Goal: Information Seeking & Learning: Find specific fact

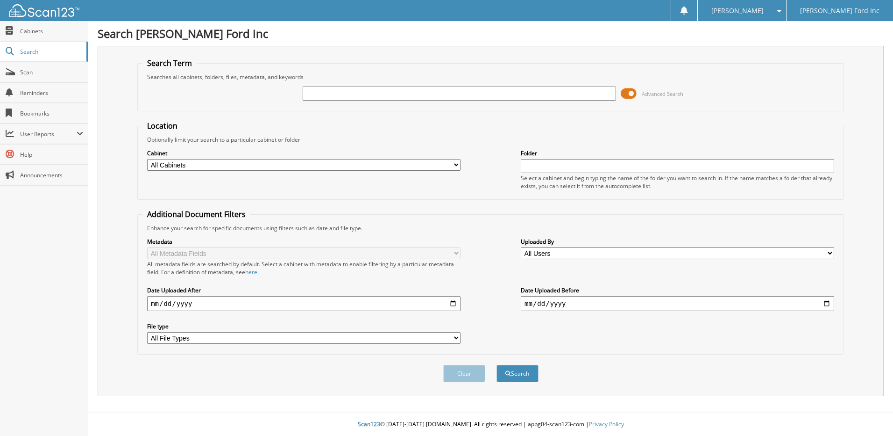
click at [383, 85] on div "Advanced Search" at bounding box center [491, 93] width 697 height 25
click at [380, 96] on input "text" at bounding box center [460, 93] width 314 height 14
type input "375081"
click at [497, 364] on button "Search" at bounding box center [518, 372] width 42 height 17
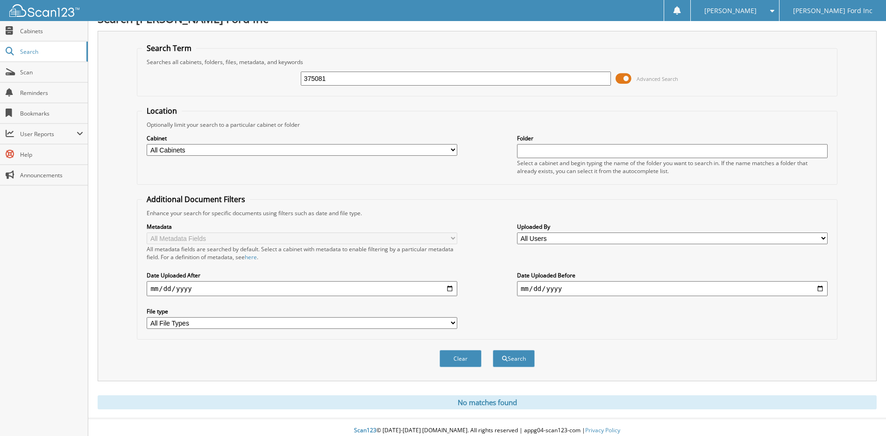
scroll to position [21, 0]
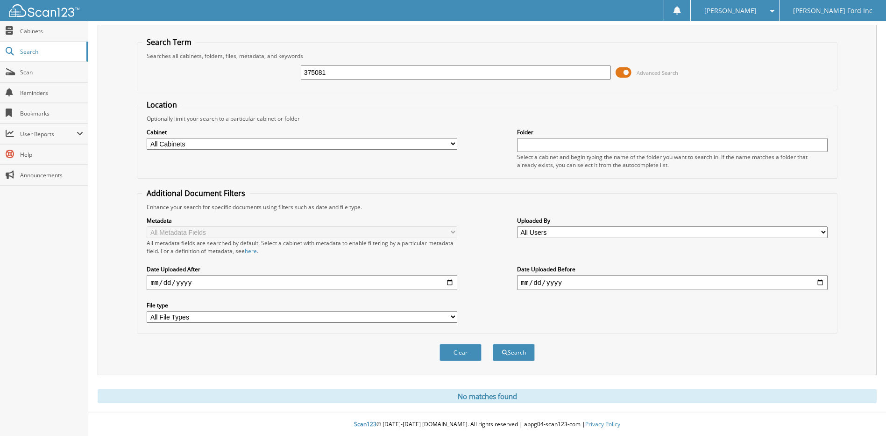
click at [353, 75] on input "375081" at bounding box center [456, 72] width 311 height 14
type input "5"
type input "512563"
click at [493, 343] on button "Search" at bounding box center [514, 351] width 42 height 17
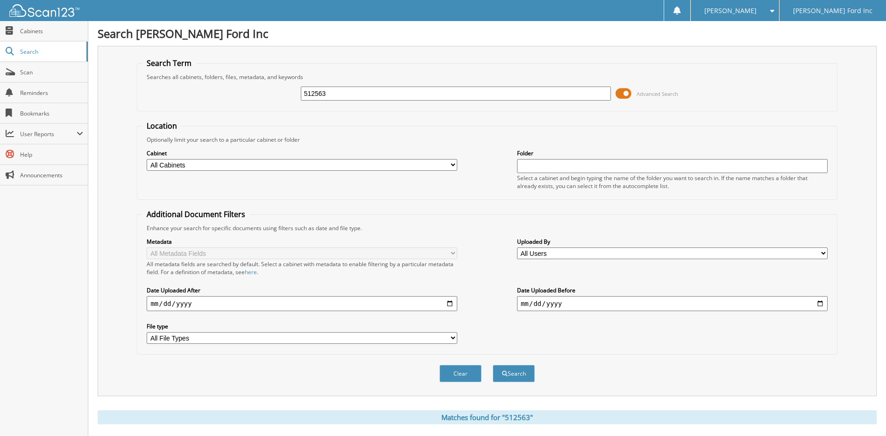
drag, startPoint x: 350, startPoint y: 95, endPoint x: 131, endPoint y: 23, distance: 230.8
click at [131, 23] on div "Search [PERSON_NAME] Ford Inc Search Term Searches all cabinets, folders, files…" at bounding box center [487, 369] width 798 height 738
type input "512301"
click at [493, 364] on button "Search" at bounding box center [514, 372] width 42 height 17
click at [757, 10] on span "[PERSON_NAME]" at bounding box center [731, 11] width 52 height 6
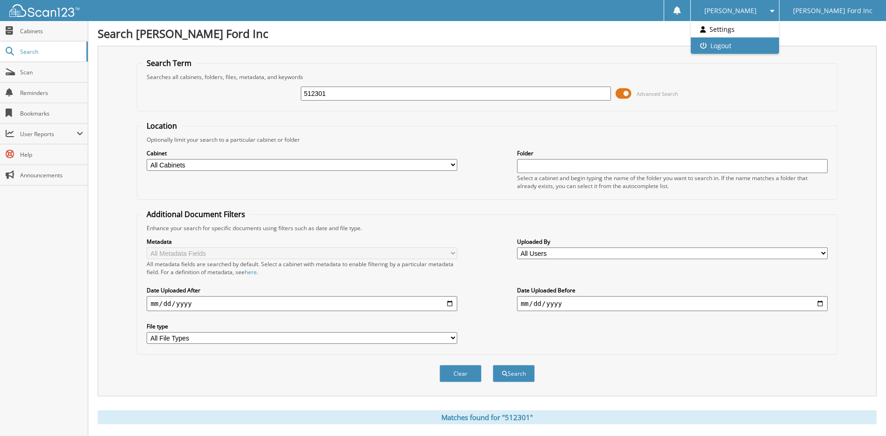
click at [749, 44] on link "Logout" at bounding box center [735, 45] width 88 height 16
